Goal: Task Accomplishment & Management: Manage account settings

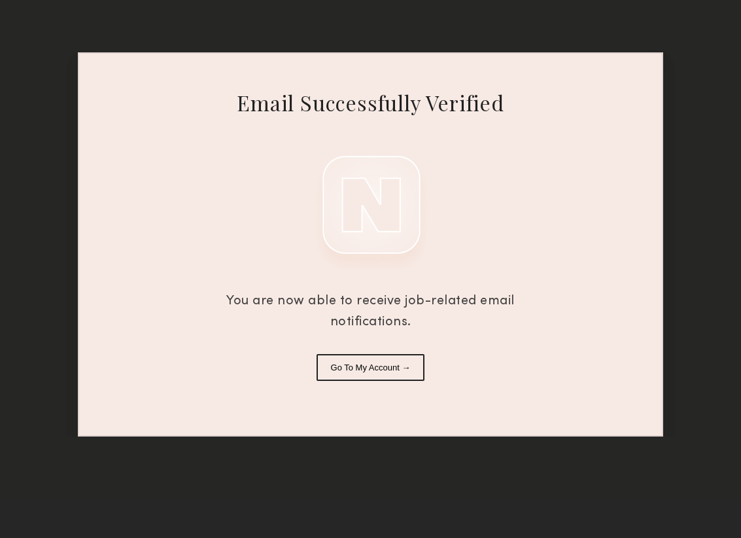
click at [354, 370] on button "Go To My Account →" at bounding box center [370, 367] width 109 height 27
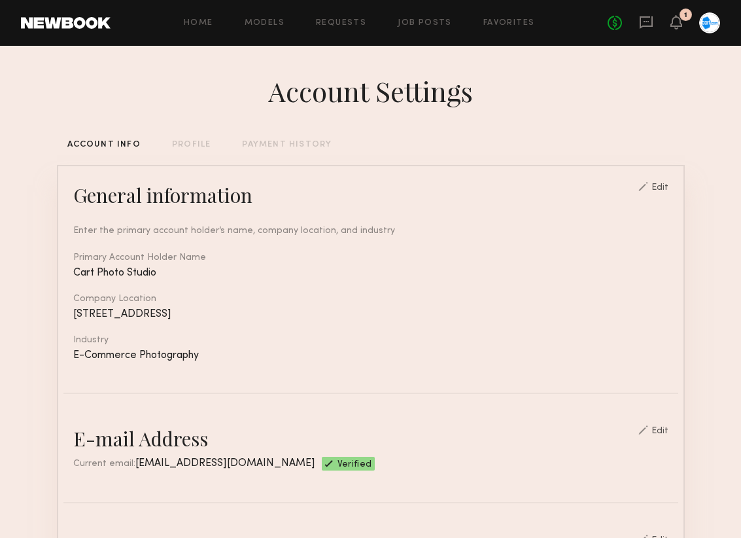
click at [188, 146] on div "PROFILE" at bounding box center [191, 145] width 39 height 9
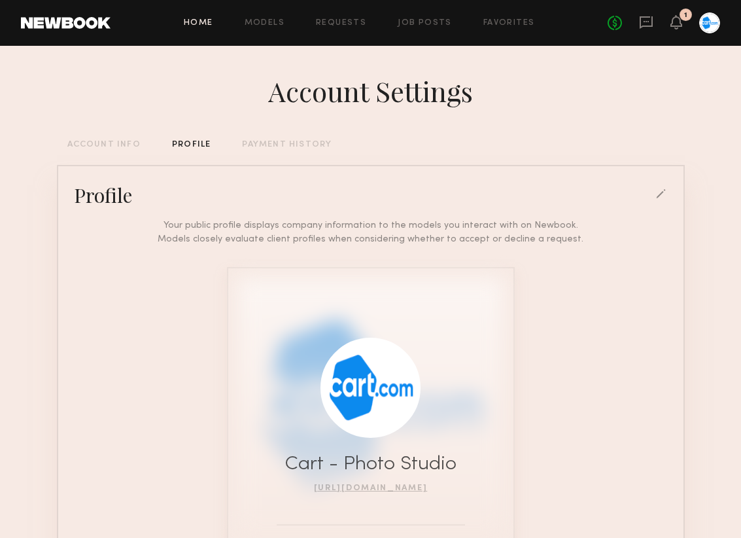
click at [205, 20] on link "Home" at bounding box center [198, 23] width 29 height 9
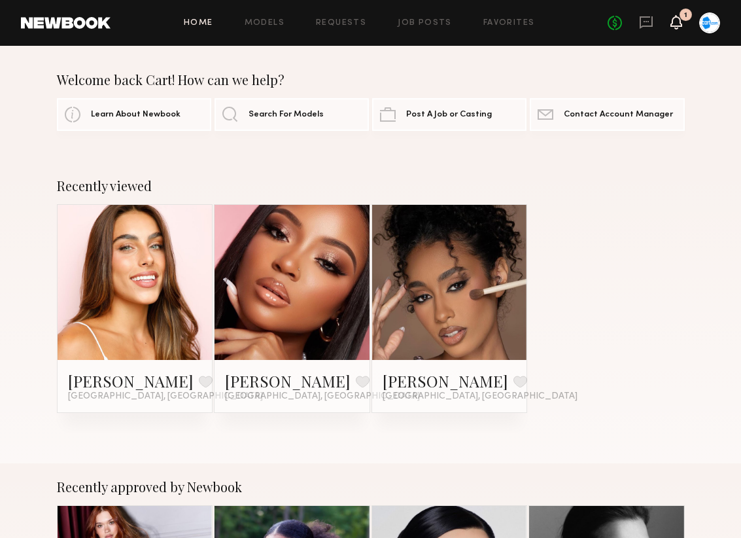
click at [677, 15] on icon at bounding box center [676, 22] width 12 height 14
